Goal: Information Seeking & Learning: Check status

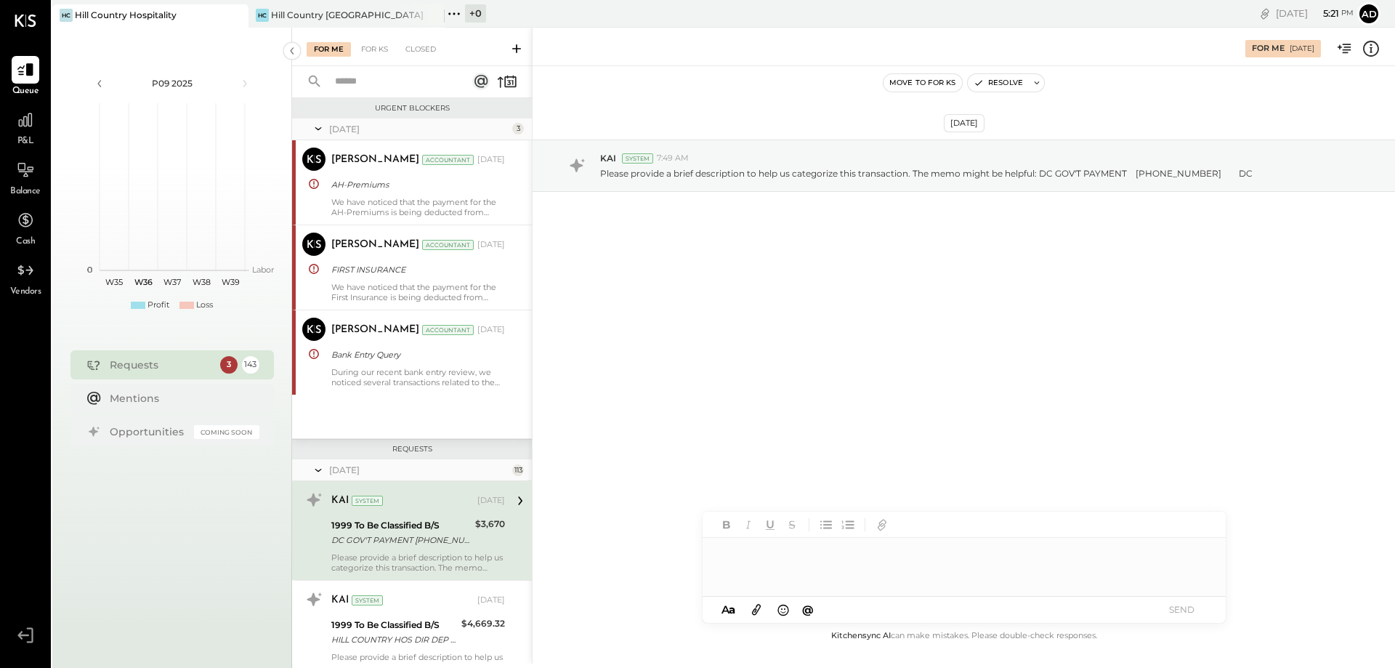
scroll to position [148, 0]
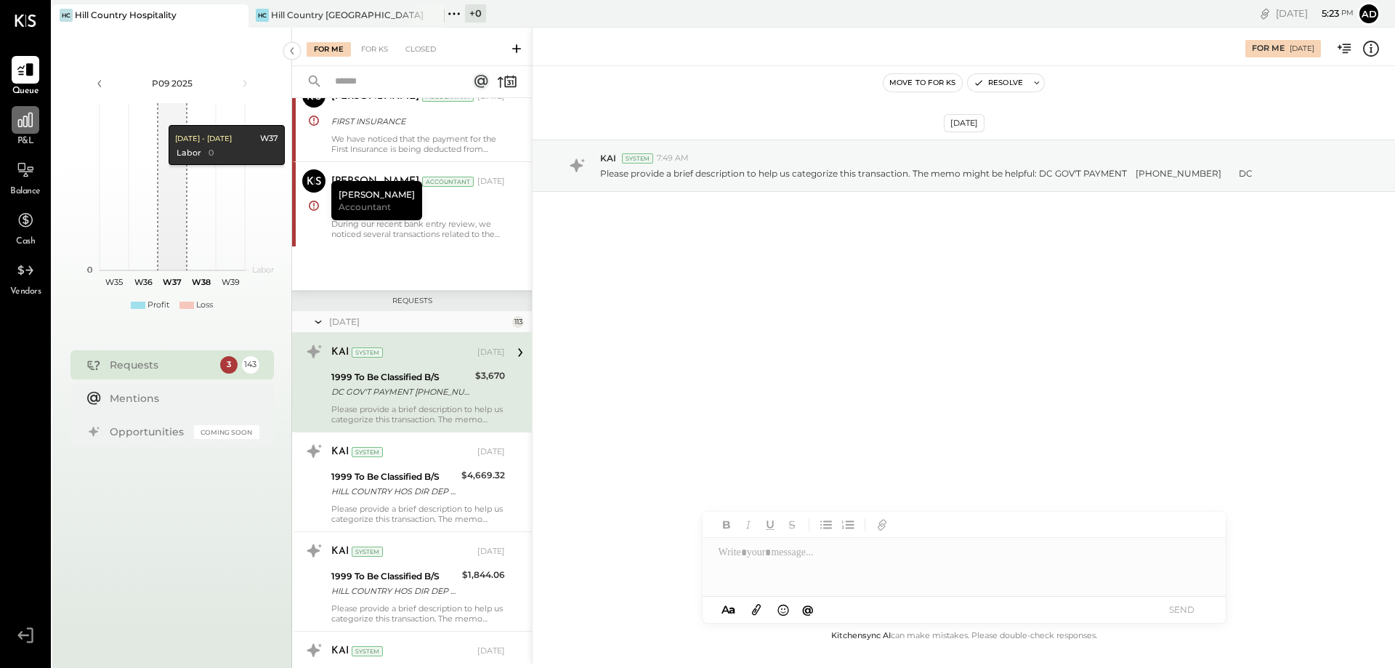
click at [26, 132] on div at bounding box center [26, 120] width 28 height 28
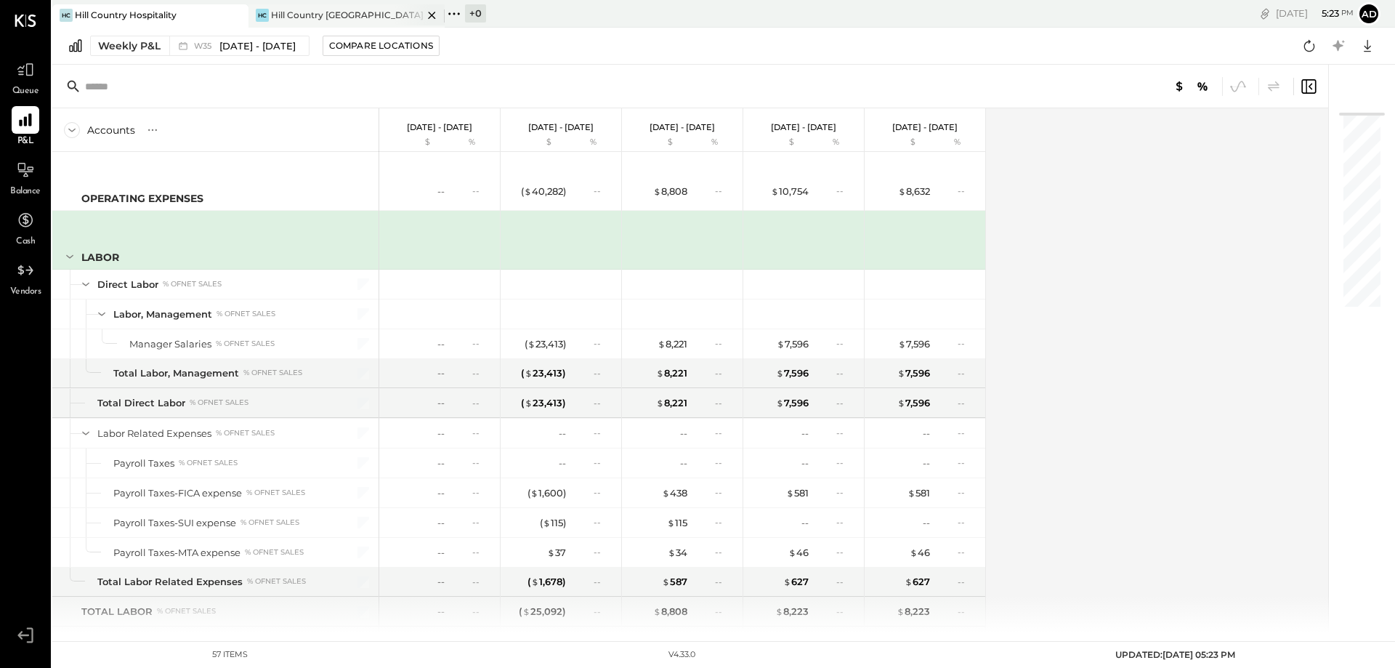
click at [303, 7] on div "[PERSON_NAME] Country [GEOGRAPHIC_DATA]" at bounding box center [347, 15] width 196 height 23
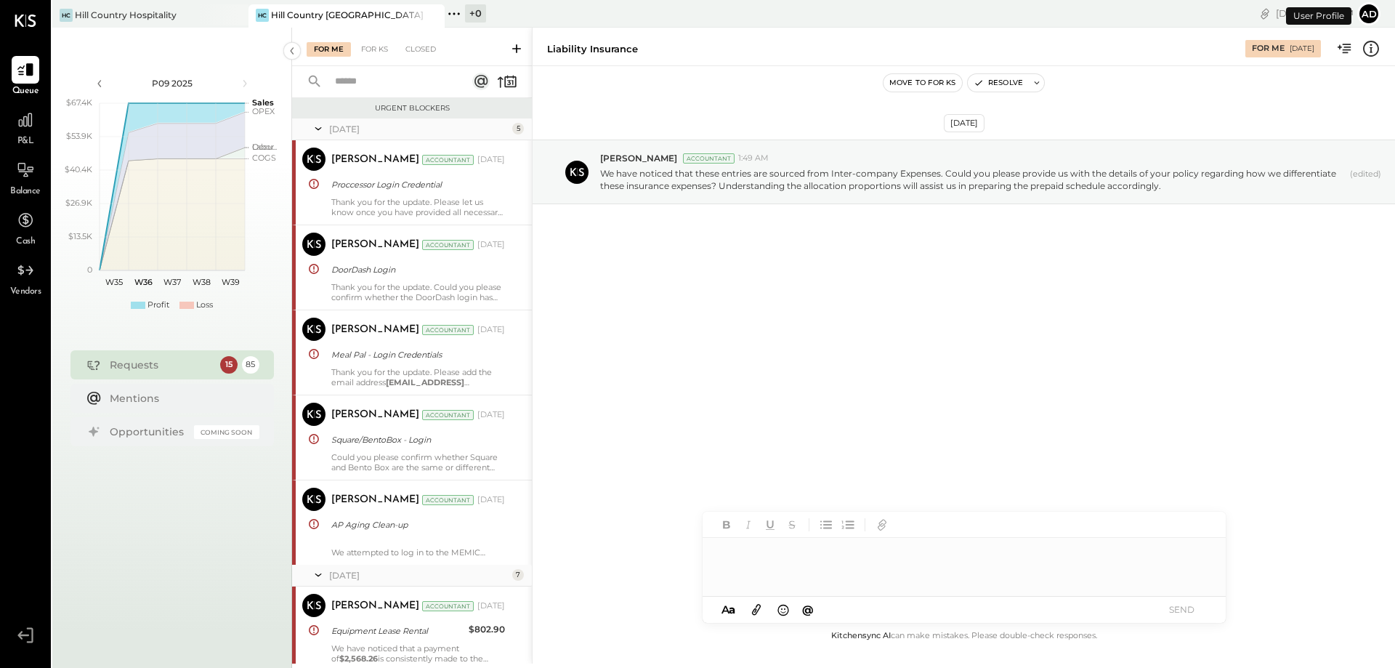
scroll to position [2140, 0]
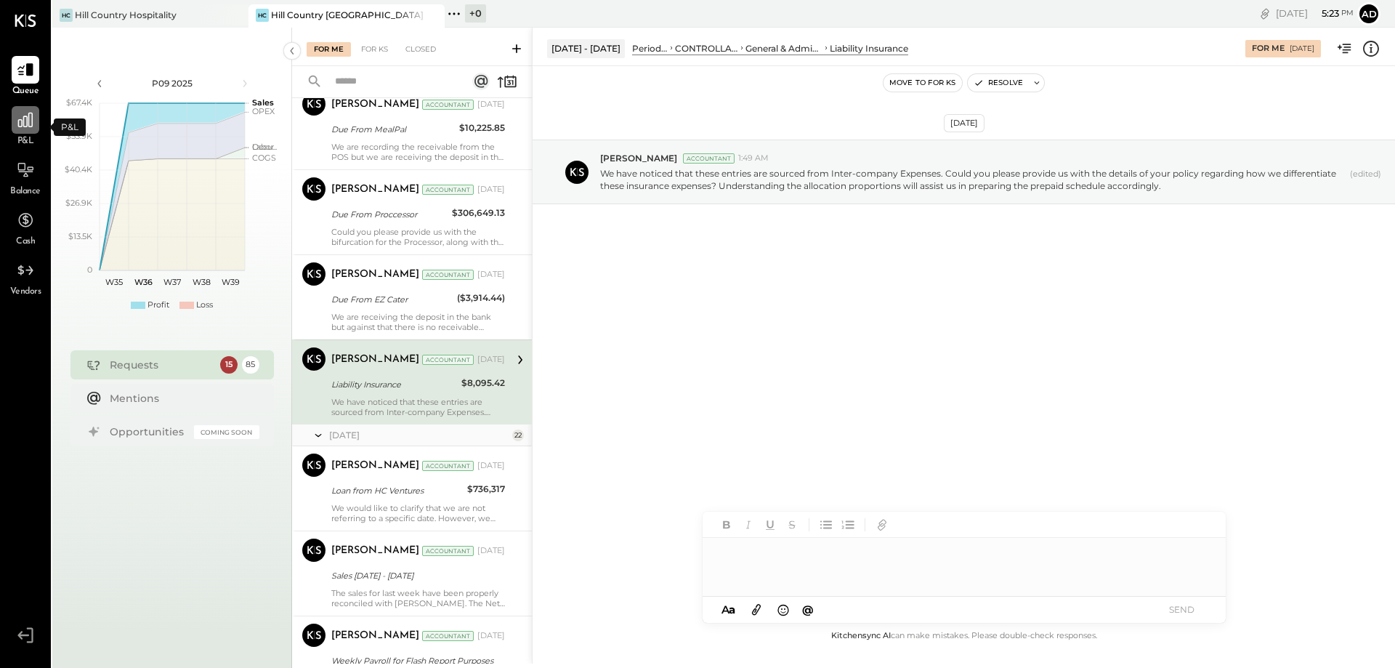
click at [19, 124] on icon at bounding box center [25, 120] width 15 height 15
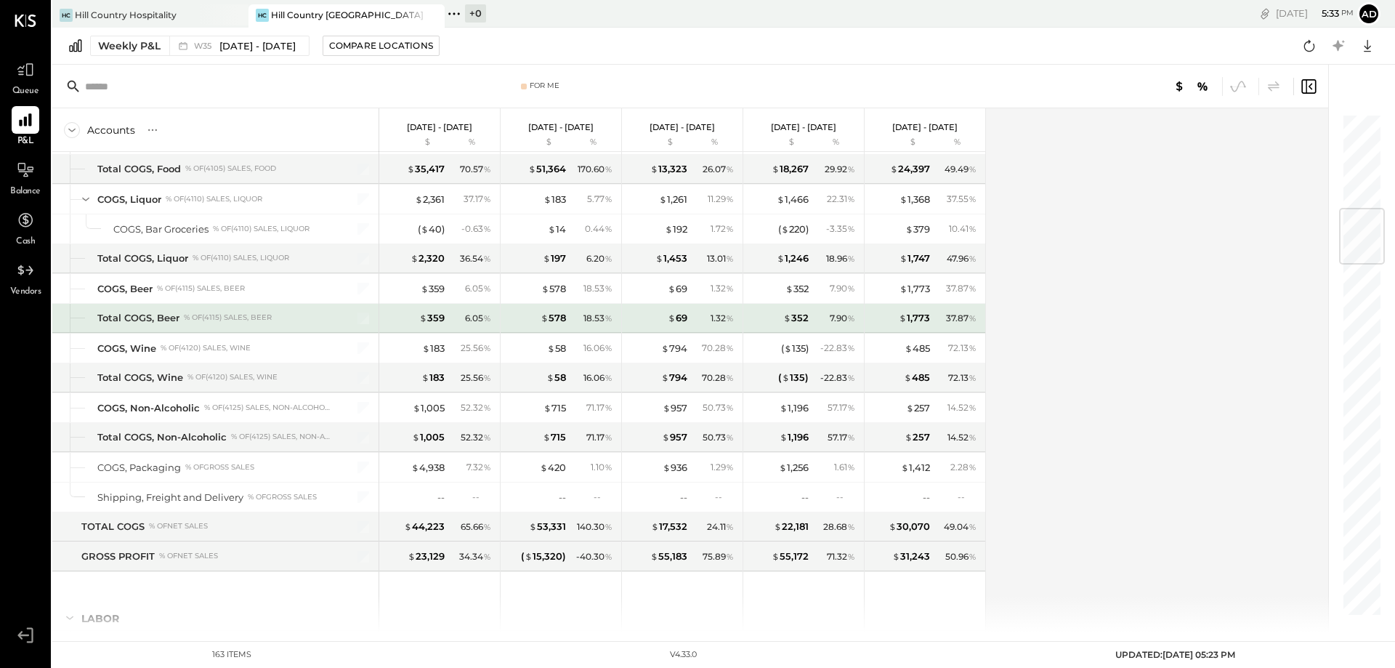
scroll to position [872, 0]
